Goal: Transaction & Acquisition: Purchase product/service

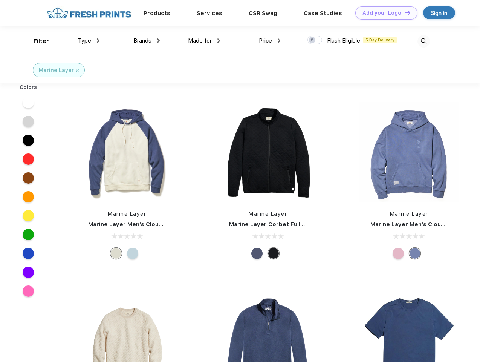
click at [384, 13] on link "Add your Logo Design Tool" at bounding box center [386, 12] width 62 height 13
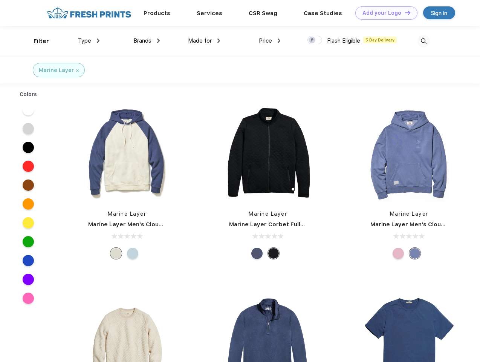
click at [0, 0] on div "Design Tool" at bounding box center [0, 0] width 0 height 0
click at [404, 12] on link "Add your Logo Design Tool" at bounding box center [386, 12] width 62 height 13
click at [36, 41] on div "Filter" at bounding box center [41, 41] width 15 height 9
click at [89, 41] on span "Type" at bounding box center [84, 40] width 13 height 7
click at [147, 41] on span "Brands" at bounding box center [142, 40] width 18 height 7
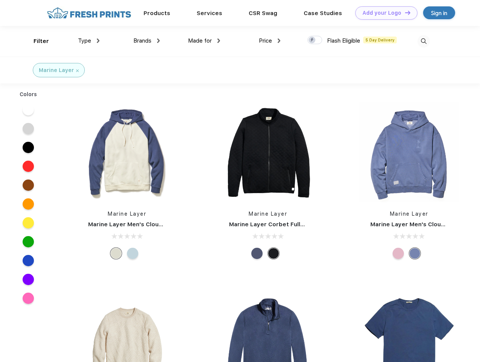
click at [204, 41] on span "Made for" at bounding box center [200, 40] width 24 height 7
click at [270, 41] on span "Price" at bounding box center [265, 40] width 13 height 7
click at [315, 40] on div at bounding box center [314, 40] width 15 height 8
click at [312, 40] on input "checkbox" at bounding box center [309, 37] width 5 height 5
click at [424, 41] on img at bounding box center [423, 41] width 12 height 12
